Goal: Communication & Community: Answer question/provide support

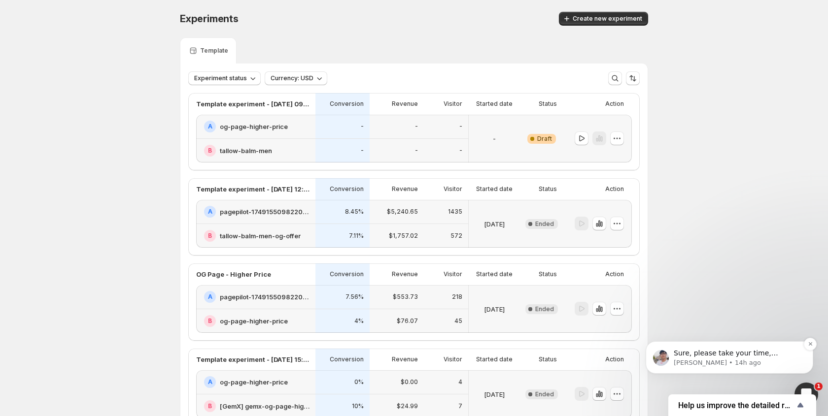
click at [711, 355] on p "Sure, please take your time, [PERSON_NAME]" at bounding box center [737, 354] width 127 height 10
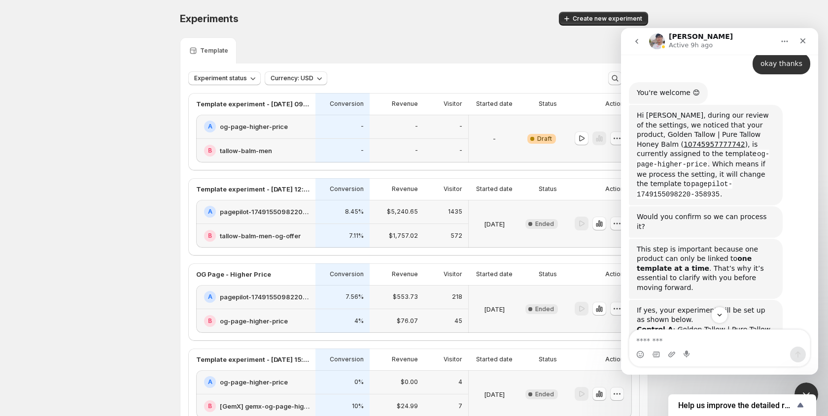
scroll to position [1401, 0]
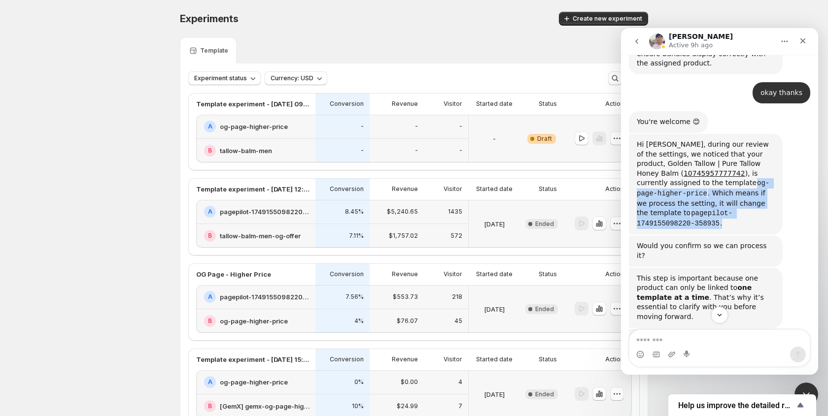
drag, startPoint x: 732, startPoint y: 147, endPoint x: 689, endPoint y: 117, distance: 52.8
click at [689, 140] on div "Hi [PERSON_NAME], during our review of the settings, we noticed that your produ…" at bounding box center [706, 184] width 138 height 89
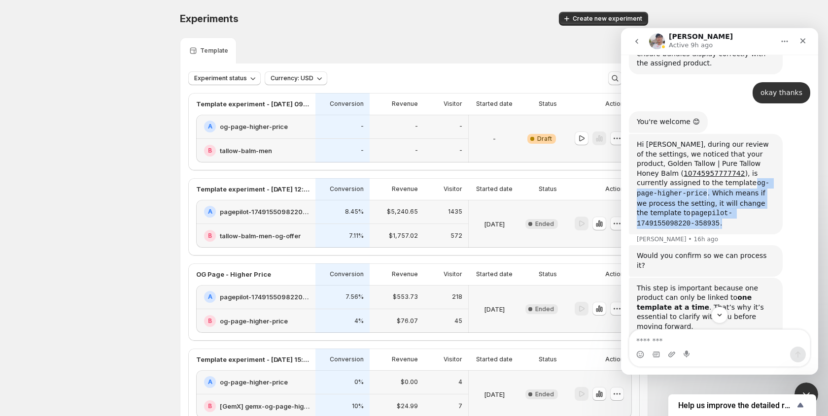
click at [689, 179] on code "og-page-higher-price" at bounding box center [703, 188] width 133 height 19
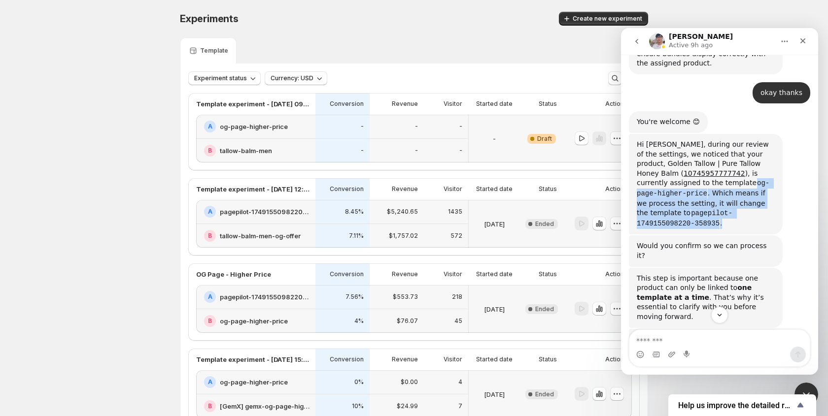
drag, startPoint x: 688, startPoint y: 116, endPoint x: 721, endPoint y: 143, distance: 43.0
click at [721, 143] on div "Hi [PERSON_NAME], during our review of the settings, we noticed that your produ…" at bounding box center [706, 184] width 138 height 89
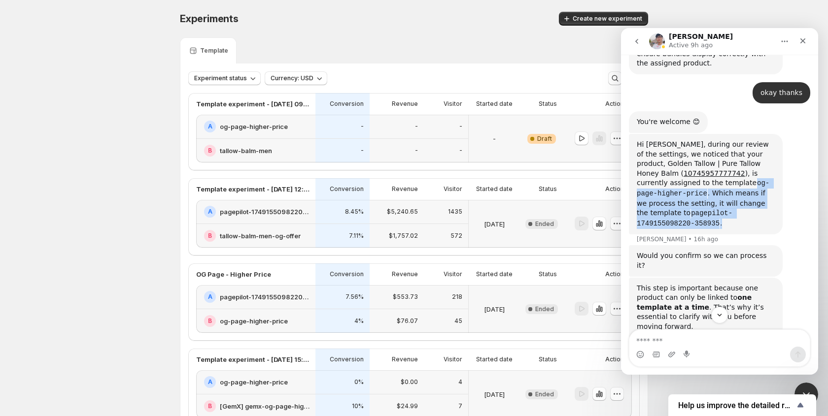
copy div "og-page-higher-price . Which means if we process the setting, it will change th…"
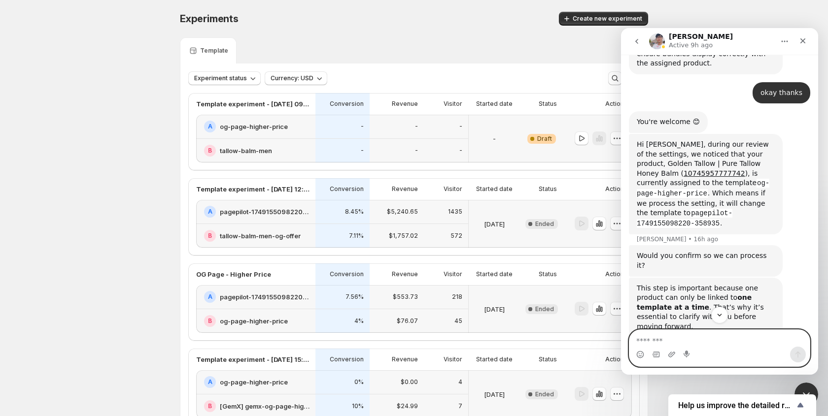
click at [669, 333] on textarea "Message…" at bounding box center [719, 338] width 180 height 17
click at [668, 338] on textarea "Message…" at bounding box center [719, 338] width 180 height 17
paste textarea "**********"
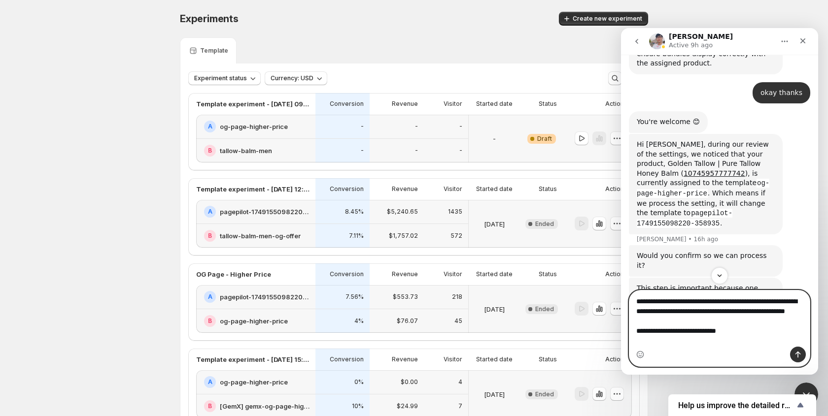
type textarea "**********"
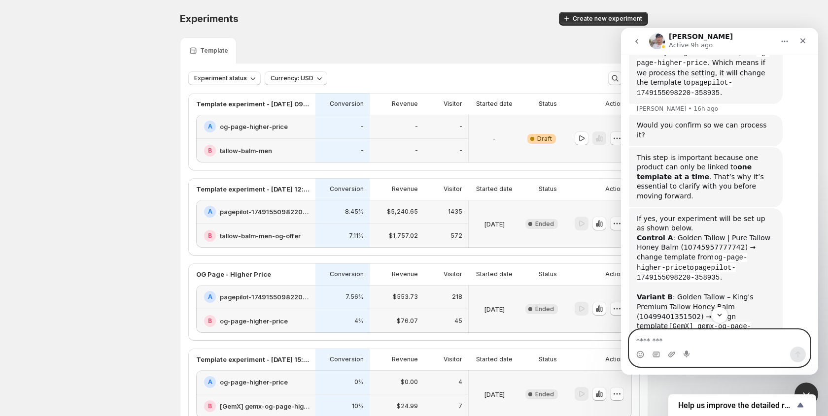
scroll to position [1532, 0]
click at [716, 334] on textarea "Message…" at bounding box center [719, 338] width 180 height 17
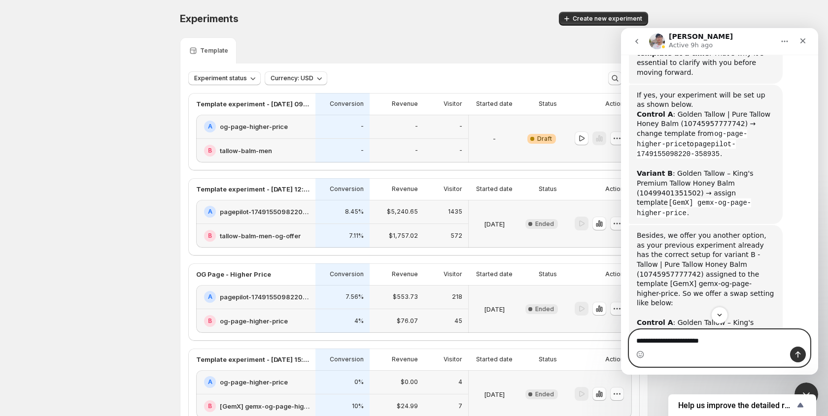
scroll to position [1657, 0]
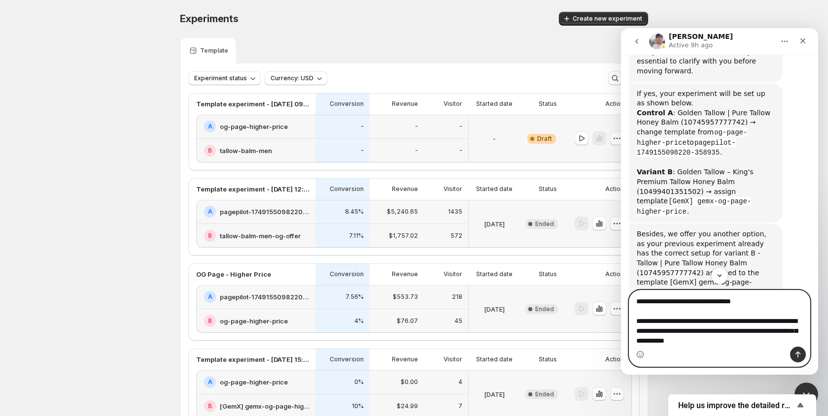
type textarea "**********"
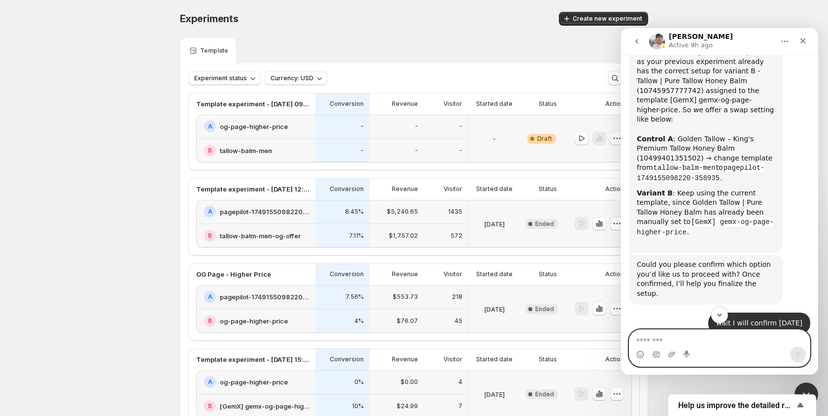
scroll to position [1892, 0]
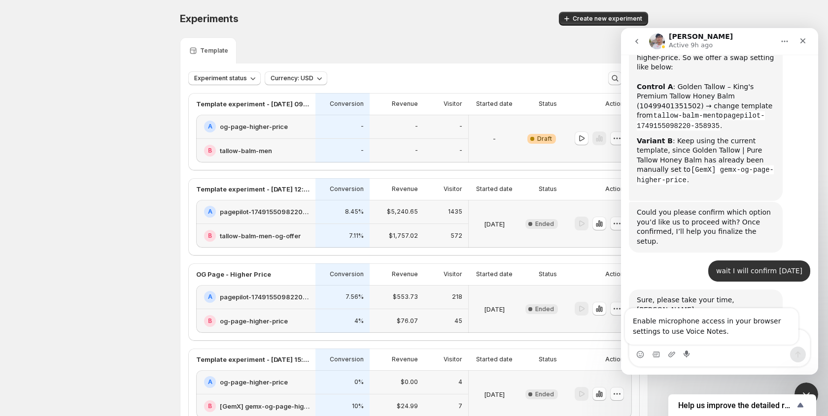
click at [692, 343] on div "Enable microphone access in your browser settings to use Voice Notes." at bounding box center [711, 326] width 173 height 36
click at [785, 345] on textarea "Message…" at bounding box center [719, 338] width 180 height 17
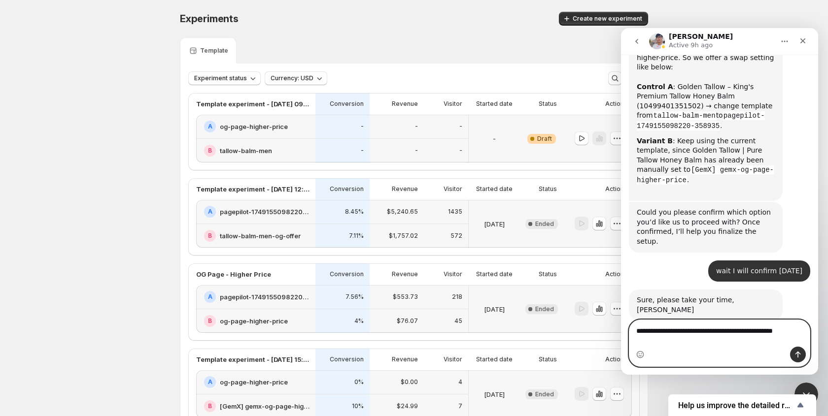
scroll to position [1901, 0]
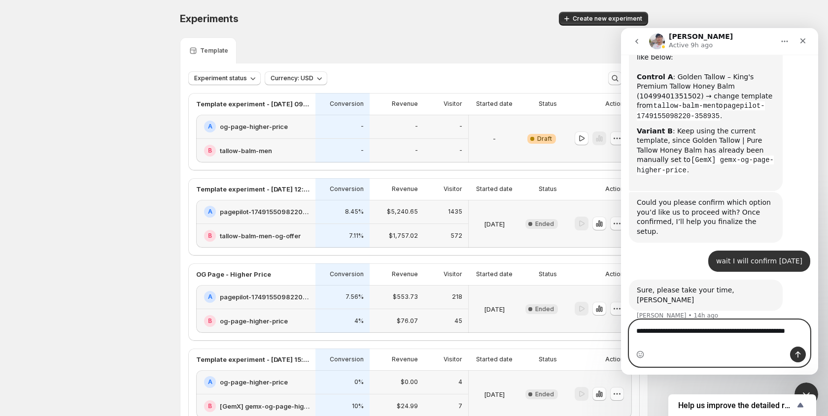
type textarea "**********"
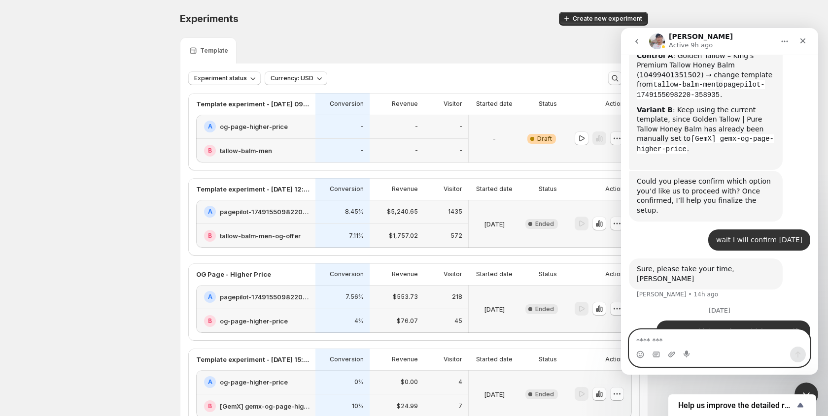
scroll to position [1924, 0]
